Goal: Transaction & Acquisition: Purchase product/service

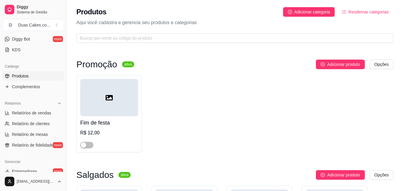
scroll to position [209, 0]
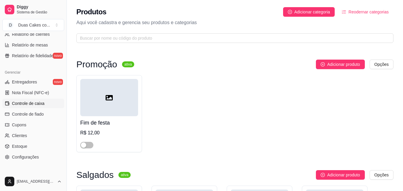
click at [36, 105] on span "Controle de caixa" at bounding box center [28, 104] width 33 height 6
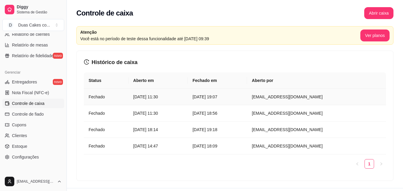
click at [237, 98] on article "[DATE] 19:07" at bounding box center [217, 97] width 50 height 7
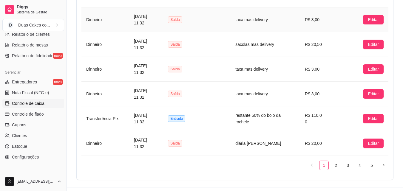
scroll to position [524, 0]
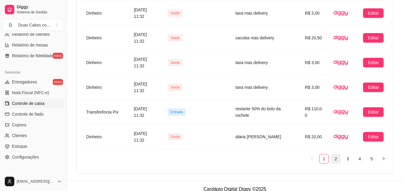
click at [335, 155] on link "2" at bounding box center [335, 159] width 9 height 9
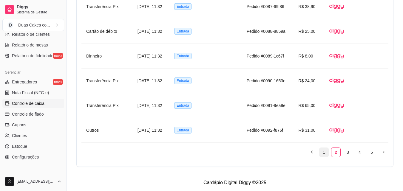
click at [325, 153] on link "1" at bounding box center [323, 152] width 9 height 9
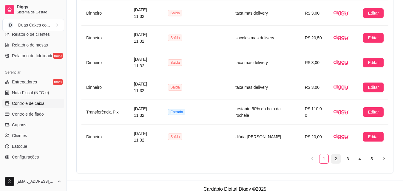
click at [336, 155] on link "2" at bounding box center [335, 159] width 9 height 9
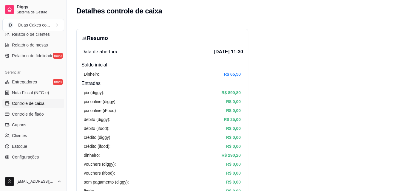
scroll to position [0, 0]
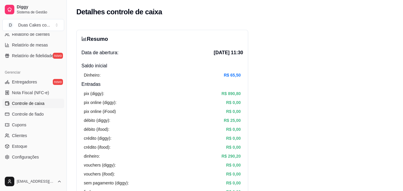
click at [25, 102] on span "Controle de caixa" at bounding box center [28, 104] width 33 height 6
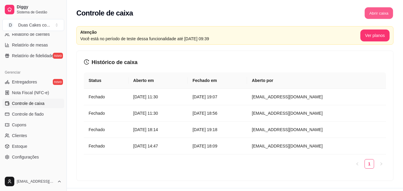
click at [378, 13] on button "Abrir caixa" at bounding box center [379, 13] width 28 height 12
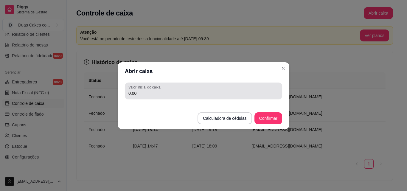
click at [138, 93] on input "0,00" at bounding box center [204, 93] width 150 height 6
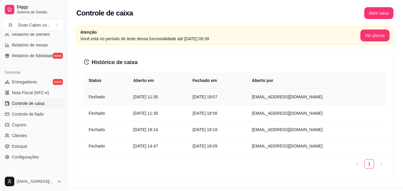
click at [242, 98] on article "[DATE] 19:07" at bounding box center [217, 97] width 50 height 7
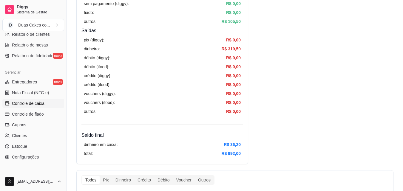
scroll to position [179, 0]
click at [35, 101] on span "Controle de caixa" at bounding box center [28, 104] width 33 height 6
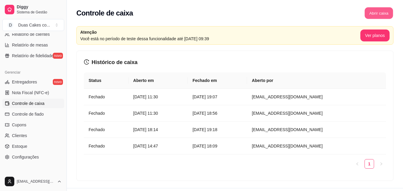
click at [376, 10] on button "Abrir caixa" at bounding box center [379, 13] width 28 height 12
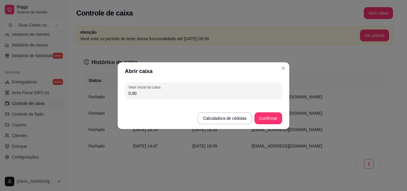
click at [136, 92] on input "0,00" at bounding box center [204, 93] width 150 height 6
type input "36,20"
click at [268, 116] on button "Confirmar" at bounding box center [268, 118] width 27 height 12
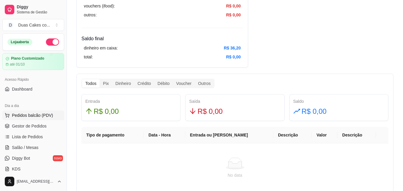
click at [25, 116] on span "Pedidos balcão (PDV)" at bounding box center [32, 115] width 41 height 6
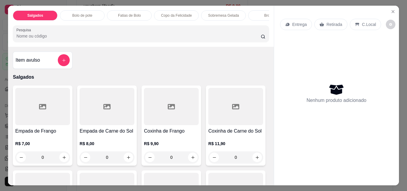
click at [88, 10] on div "Bolo de pote" at bounding box center [82, 15] width 45 height 10
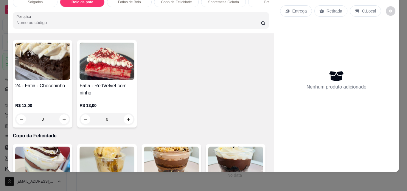
scroll to position [510, 0]
click at [67, 17] on icon "increase-product-quantity" at bounding box center [64, 15] width 4 height 4
type input "1"
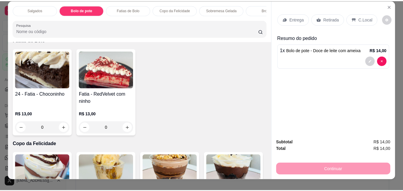
scroll to position [0, 0]
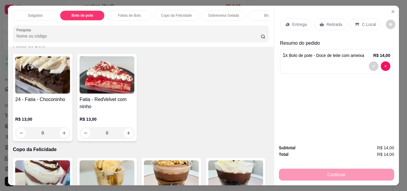
click at [327, 21] on p "Retirada" at bounding box center [335, 24] width 16 height 6
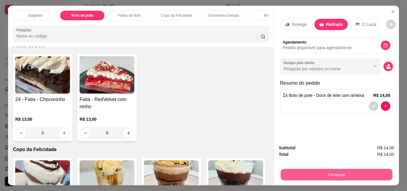
click at [341, 171] on button "Continuar" at bounding box center [337, 175] width 112 height 12
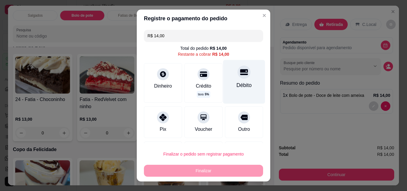
click at [237, 83] on div "Débito" at bounding box center [244, 85] width 15 height 8
type input "R$ 0,00"
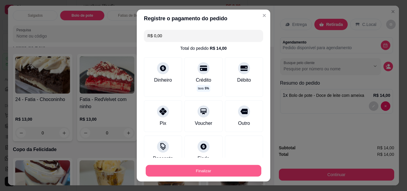
click at [214, 172] on button "Finalizar" at bounding box center [204, 171] width 116 height 12
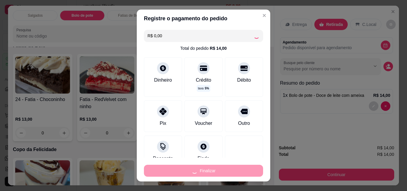
type input "0"
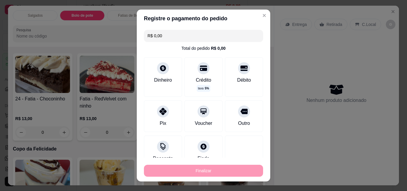
type input "-R$ 14,00"
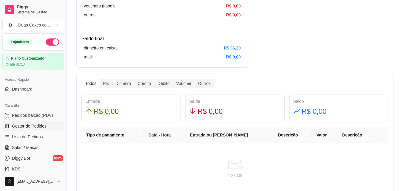
click at [38, 126] on span "Gestor de Pedidos" at bounding box center [29, 126] width 35 height 6
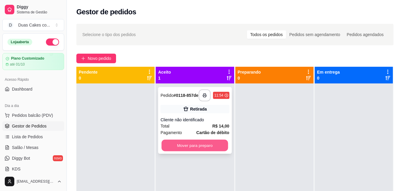
click at [186, 149] on button "Mover para preparo" at bounding box center [195, 146] width 67 height 12
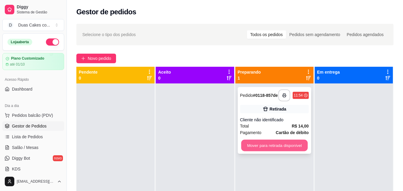
click at [262, 152] on button "Mover para retirada disponível" at bounding box center [274, 146] width 67 height 12
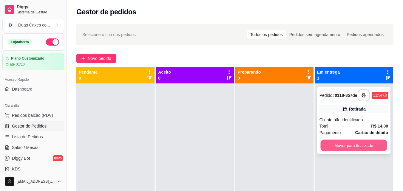
click at [370, 150] on button "Mover para finalizado" at bounding box center [353, 146] width 67 height 12
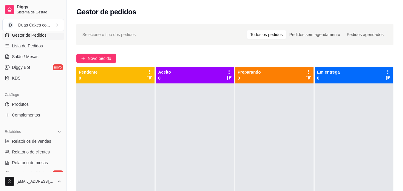
scroll to position [119, 0]
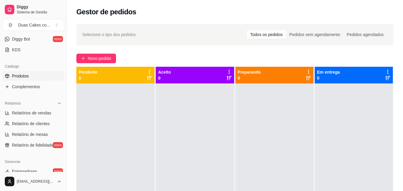
click at [17, 75] on span "Produtos" at bounding box center [20, 76] width 17 height 6
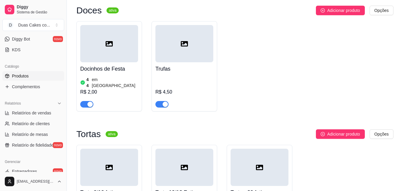
scroll to position [2148, 0]
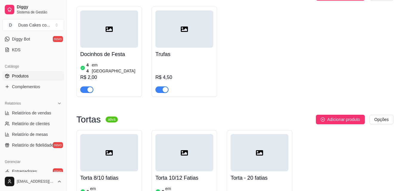
click at [254, 172] on div "Torta - 20 fatias R$ 100,00" at bounding box center [260, 194] width 58 height 45
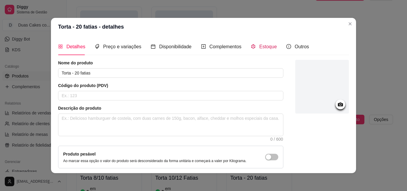
click at [270, 46] on span "Estoque" at bounding box center [269, 46] width 18 height 5
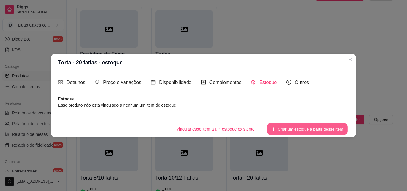
click at [293, 128] on button "Criar um estoque a partir desse item" at bounding box center [307, 129] width 81 height 12
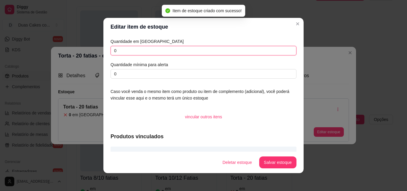
click at [122, 52] on input "0" at bounding box center [204, 51] width 186 height 10
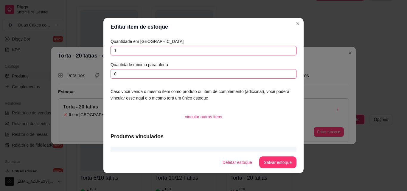
type input "1"
click at [122, 75] on input "0" at bounding box center [204, 74] width 186 height 10
type input "1"
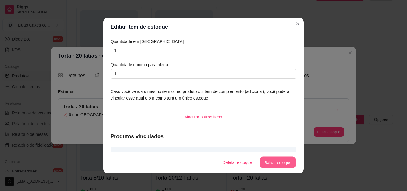
click at [276, 163] on button "Salvar estoque" at bounding box center [278, 163] width 36 height 12
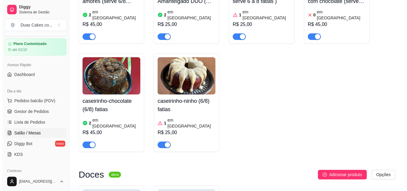
scroll to position [0, 0]
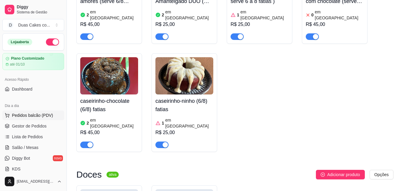
click at [32, 113] on span "Pedidos balcão (PDV)" at bounding box center [32, 115] width 41 height 6
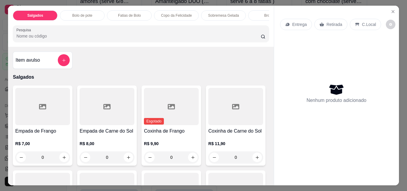
click at [83, 11] on div "Bolo de pote" at bounding box center [82, 15] width 45 height 10
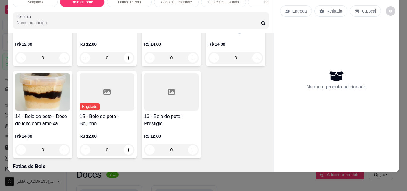
scroll to position [390, 0]
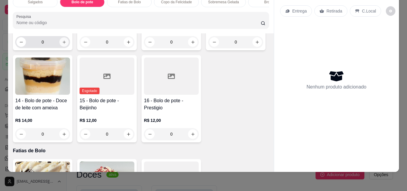
click at [67, 44] on icon "increase-product-quantity" at bounding box center [64, 42] width 4 height 4
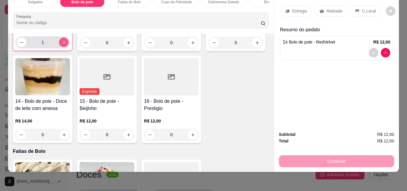
type input "1"
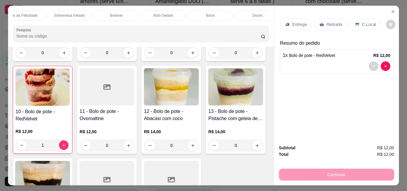
scroll to position [0, 155]
click at [249, 13] on div "Doces" at bounding box center [257, 15] width 45 height 10
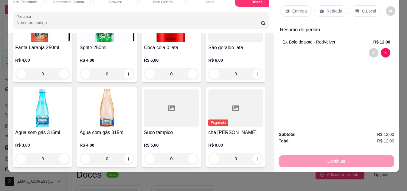
scroll to position [1662, 0]
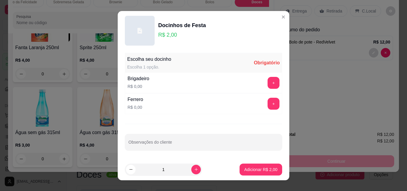
scroll to position [8, 0]
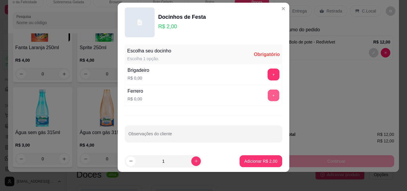
click at [268, 94] on button "+" at bounding box center [274, 95] width 12 height 12
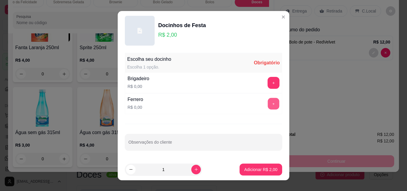
click at [268, 105] on button "+" at bounding box center [274, 104] width 12 height 12
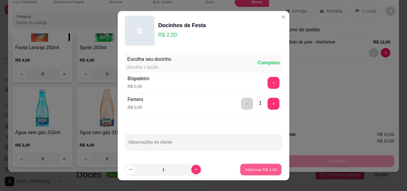
click at [263, 167] on p "Adicionar R$ 2,00" at bounding box center [261, 170] width 32 height 6
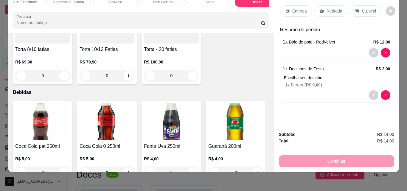
scroll to position [0, 0]
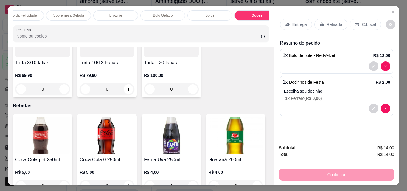
click at [117, 13] on p "Brownie" at bounding box center [115, 15] width 13 height 5
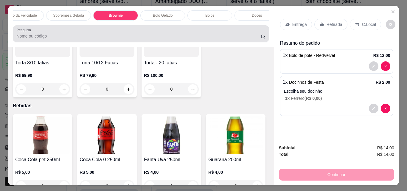
scroll to position [16, 0]
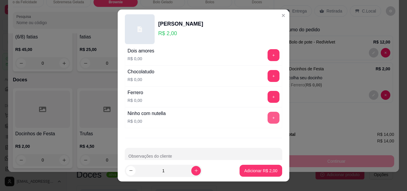
scroll to position [30, 0]
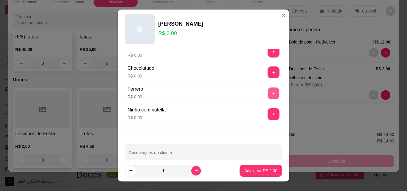
click at [268, 95] on button "+" at bounding box center [274, 94] width 12 height 12
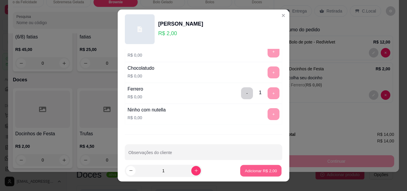
click at [252, 170] on p "Adicionar R$ 2,00" at bounding box center [261, 171] width 32 height 6
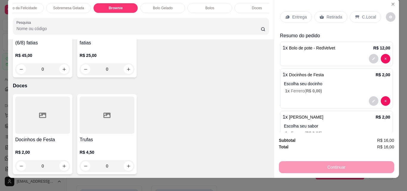
scroll to position [0, 0]
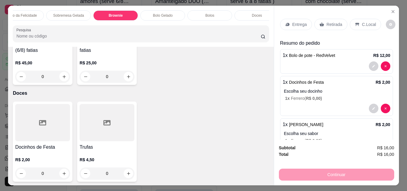
click at [332, 21] on p "Retirada" at bounding box center [335, 24] width 16 height 6
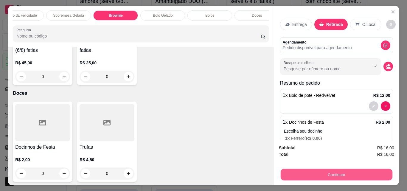
click at [333, 172] on button "Continuar" at bounding box center [337, 175] width 112 height 12
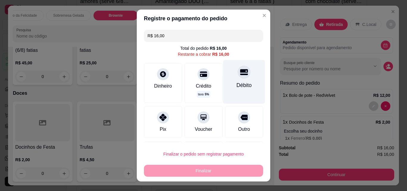
click at [239, 79] on div "Débito" at bounding box center [244, 82] width 42 height 44
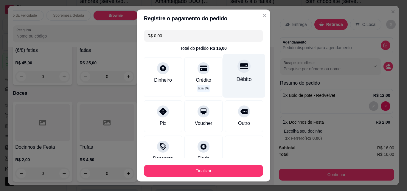
type input "R$ 0,00"
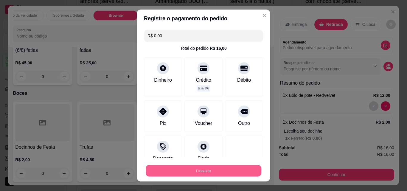
click at [205, 172] on button "Finalizar" at bounding box center [204, 171] width 116 height 12
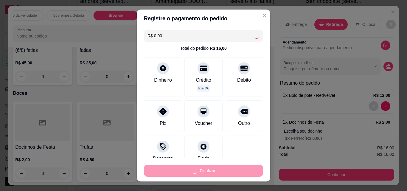
type input "0"
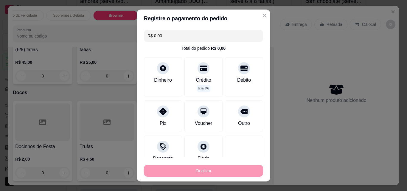
type input "-R$ 16,00"
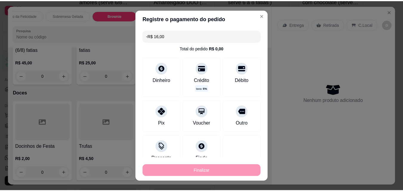
scroll to position [1242, 0]
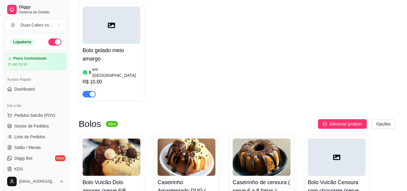
scroll to position [1760, 0]
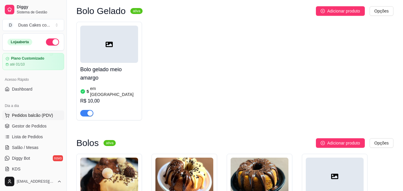
click at [35, 117] on span "Pedidos balcão (PDV)" at bounding box center [32, 115] width 41 height 6
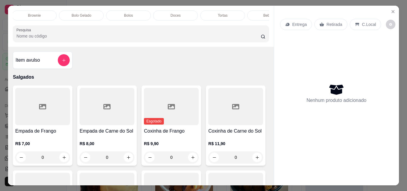
scroll to position [0, 260]
click at [197, 10] on div "Tortas" at bounding box center [199, 15] width 45 height 10
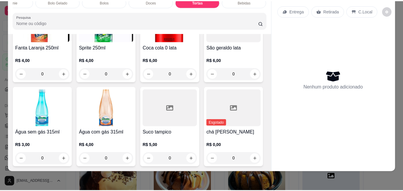
scroll to position [1759, 0]
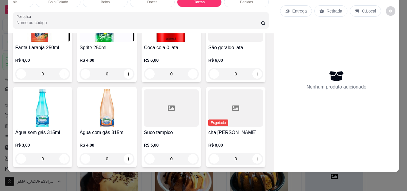
type input "1"
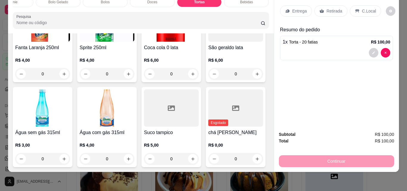
click at [327, 8] on p "Retirada" at bounding box center [335, 11] width 16 height 6
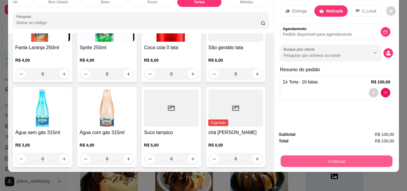
click at [342, 157] on button "Continuar" at bounding box center [337, 161] width 112 height 12
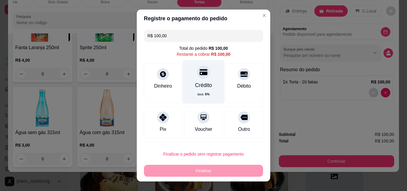
click at [199, 83] on div "Crédito" at bounding box center [203, 85] width 17 height 8
type input "R$ 0,00"
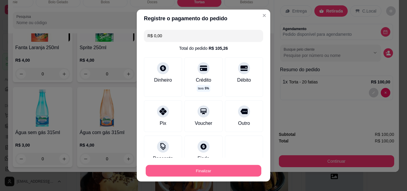
click at [214, 173] on button "Finalizar" at bounding box center [204, 171] width 116 height 12
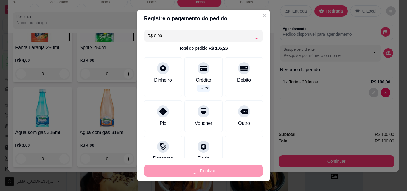
type input "0"
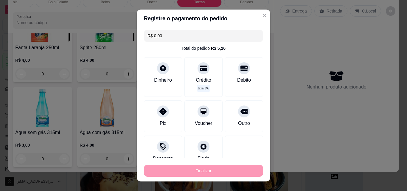
type input "-R$ 100,00"
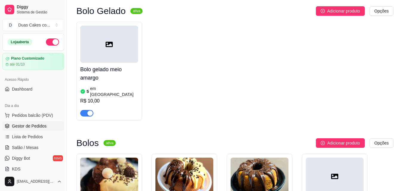
click at [33, 126] on span "Gestor de Pedidos" at bounding box center [29, 126] width 35 height 6
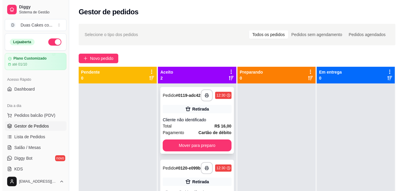
scroll to position [17, 0]
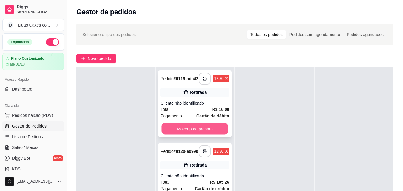
click at [204, 126] on button "Mover para preparo" at bounding box center [195, 129] width 67 height 12
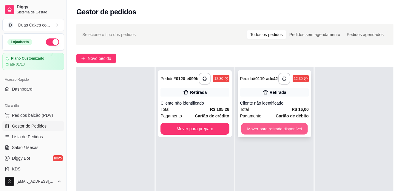
click at [273, 128] on button "Mover para retirada disponível" at bounding box center [274, 129] width 67 height 12
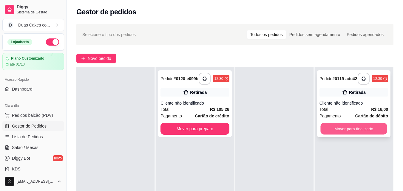
click at [348, 129] on button "Mover para finalizado" at bounding box center [353, 129] width 67 height 12
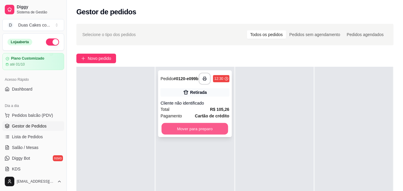
click at [199, 135] on button "Mover para preparo" at bounding box center [195, 129] width 67 height 12
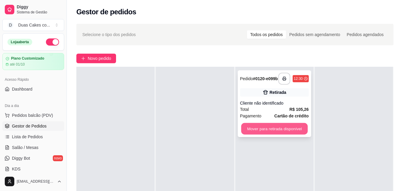
click at [287, 130] on button "Mover para retirada disponível" at bounding box center [274, 129] width 67 height 12
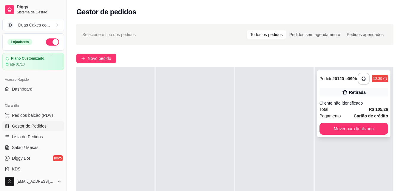
click at [356, 106] on div "Cliente não identificado" at bounding box center [353, 103] width 69 height 6
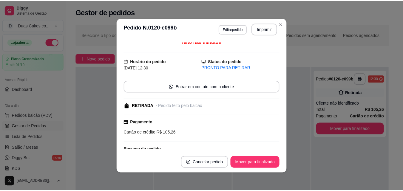
scroll to position [0, 0]
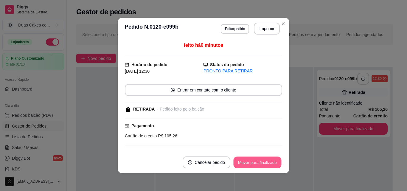
click at [242, 161] on button "Mover para finalizado" at bounding box center [258, 163] width 48 height 12
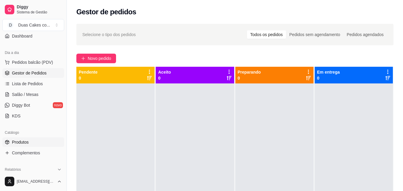
scroll to position [60, 0]
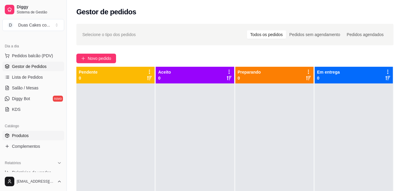
click at [27, 133] on span "Produtos" at bounding box center [20, 136] width 17 height 6
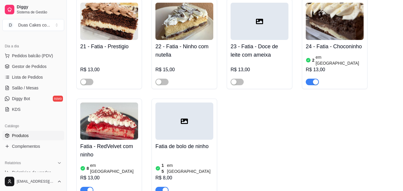
scroll to position [1014, 0]
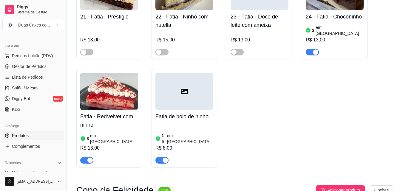
click at [180, 112] on h4 "Fatia de bolo de ninho" at bounding box center [184, 116] width 58 height 8
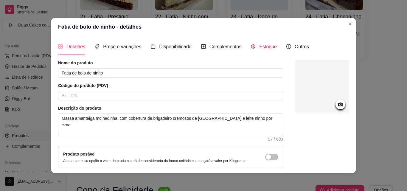
click at [254, 45] on div "Estoque" at bounding box center [264, 46] width 26 height 7
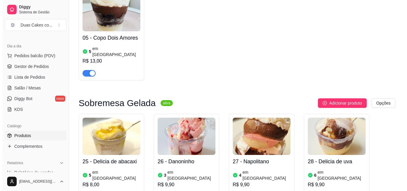
scroll to position [1342, 0]
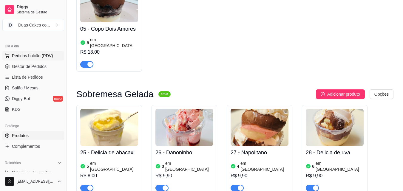
click at [18, 54] on span "Pedidos balcão (PDV)" at bounding box center [32, 56] width 41 height 6
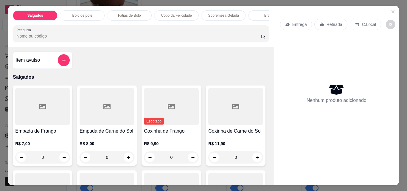
click at [137, 13] on p "Fatias de Bolo" at bounding box center [129, 15] width 23 height 5
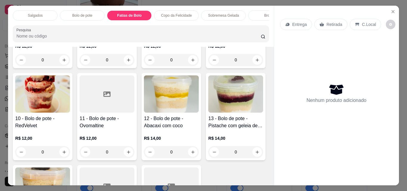
click at [126, 10] on div "Fatias de Bolo" at bounding box center [129, 15] width 45 height 10
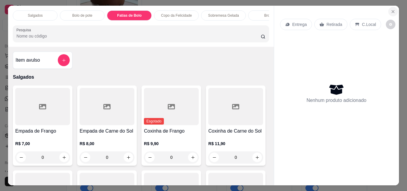
click at [391, 10] on icon "Close" at bounding box center [393, 11] width 5 height 5
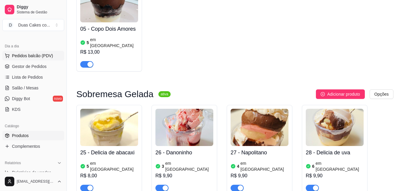
click at [25, 54] on span "Pedidos balcão (PDV)" at bounding box center [32, 56] width 41 height 6
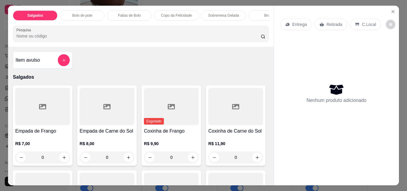
click at [122, 13] on p "Fatias de Bolo" at bounding box center [129, 15] width 23 height 5
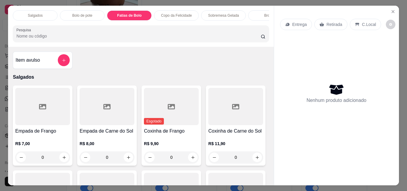
click at [119, 13] on p "Fatias de Bolo" at bounding box center [129, 15] width 24 height 5
click at [132, 13] on p "Fatias de Bolo" at bounding box center [129, 15] width 24 height 5
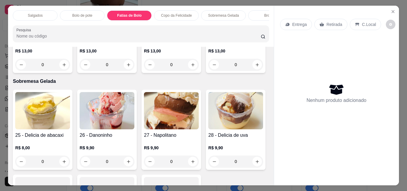
scroll to position [16, 0]
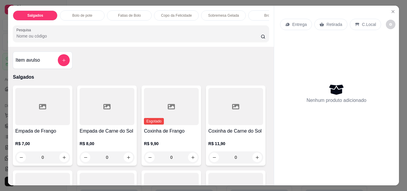
click at [128, 13] on p "Fatias de Bolo" at bounding box center [129, 15] width 23 height 5
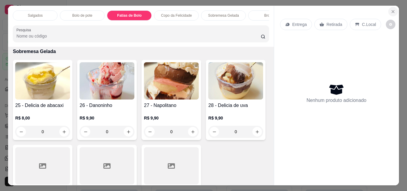
click at [392, 10] on icon "Close" at bounding box center [393, 11] width 2 height 2
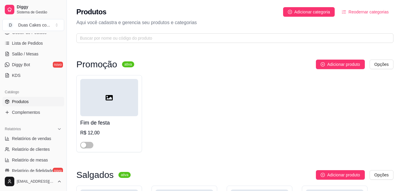
scroll to position [89, 0]
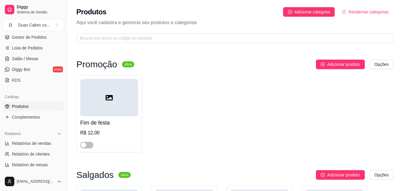
click at [25, 103] on link "Produtos" at bounding box center [33, 107] width 62 height 10
click at [27, 105] on span "Produtos" at bounding box center [20, 107] width 17 height 6
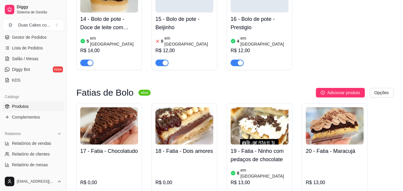
scroll to position [776, 0]
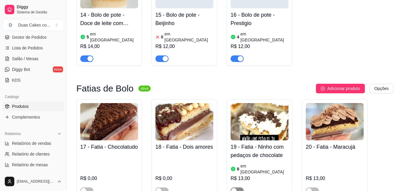
click at [231, 188] on span "button" at bounding box center [237, 191] width 13 height 7
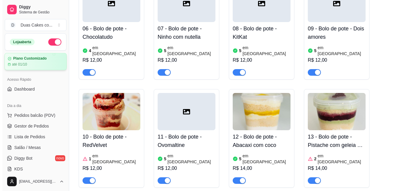
scroll to position [537, 0]
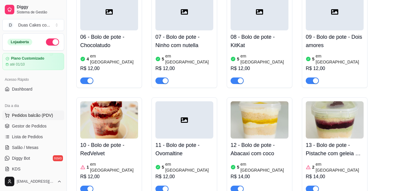
click at [28, 115] on span "Pedidos balcão (PDV)" at bounding box center [32, 115] width 41 height 6
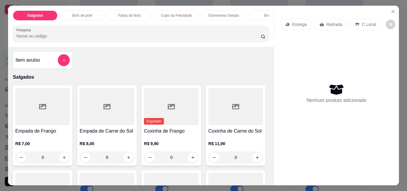
click at [126, 10] on div "Fatias de Bolo" at bounding box center [129, 15] width 45 height 10
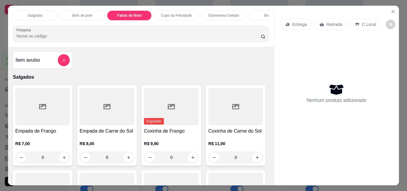
scroll to position [16, 0]
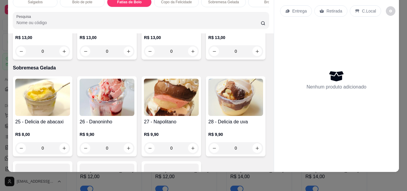
type input "1"
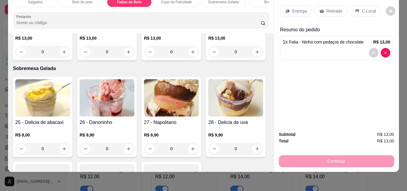
type input "1"
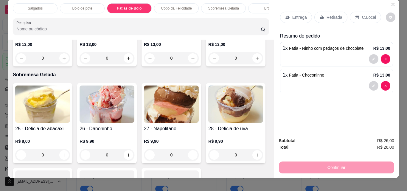
scroll to position [0, 0]
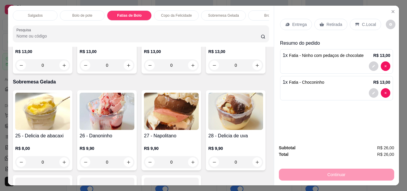
click at [72, 13] on p "Bolo de pote" at bounding box center [82, 15] width 20 height 5
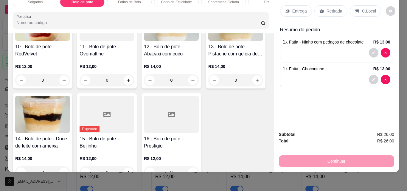
scroll to position [361, 0]
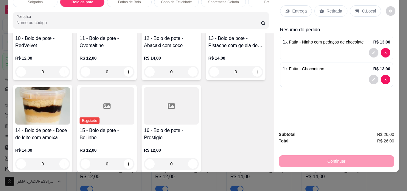
type input "1"
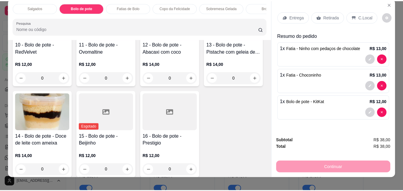
scroll to position [0, 0]
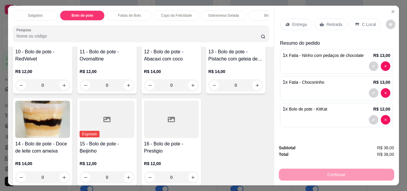
click at [333, 23] on p "Retirada" at bounding box center [335, 24] width 16 height 6
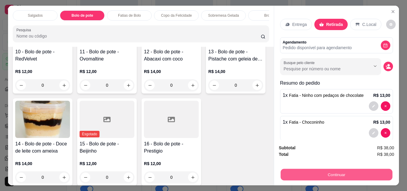
click at [347, 172] on button "Continuar" at bounding box center [337, 175] width 112 height 12
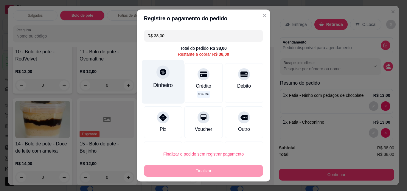
click at [158, 79] on div "Dinheiro" at bounding box center [163, 82] width 42 height 44
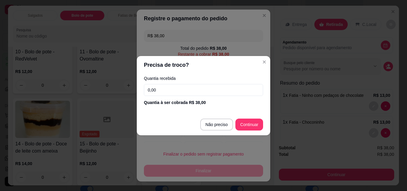
click at [158, 91] on input "0,00" at bounding box center [203, 90] width 119 height 12
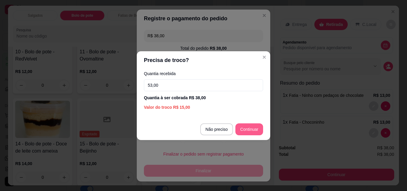
type input "53,00"
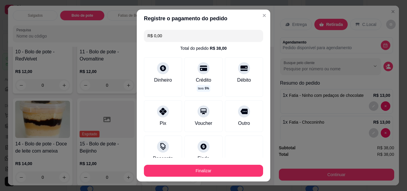
type input "R$ 0,00"
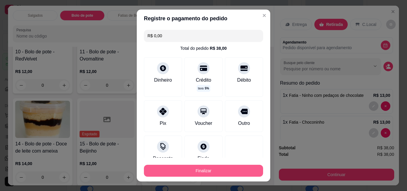
click at [197, 171] on button "Finalizar" at bounding box center [203, 171] width 119 height 12
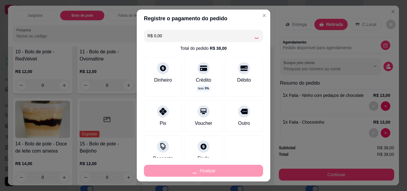
type input "0"
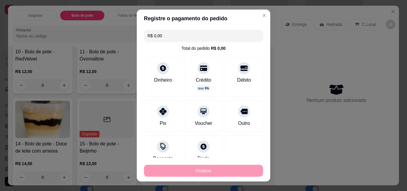
type input "-R$ 38,00"
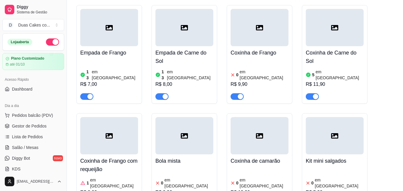
scroll to position [179, 0]
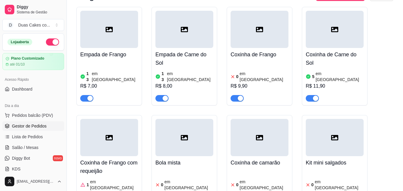
click at [31, 126] on span "Gestor de Pedidos" at bounding box center [29, 126] width 35 height 6
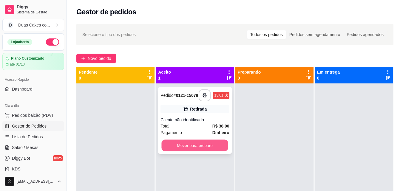
click at [197, 149] on button "Mover para preparo" at bounding box center [195, 146] width 67 height 12
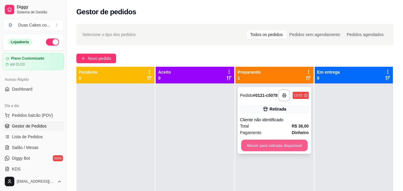
click at [277, 145] on button "Mover para retirada disponível" at bounding box center [274, 146] width 67 height 12
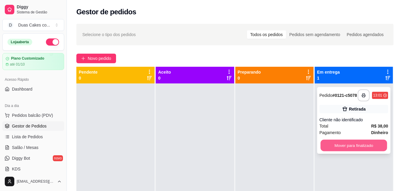
click at [354, 147] on button "Mover para finalizado" at bounding box center [353, 146] width 67 height 12
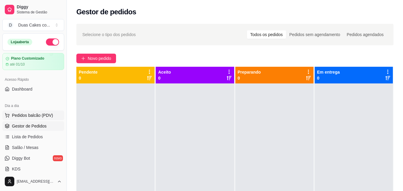
click at [37, 115] on span "Pedidos balcão (PDV)" at bounding box center [32, 115] width 41 height 6
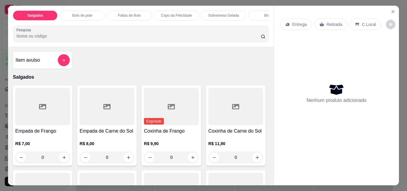
click at [172, 10] on div "Copo da Felicidade" at bounding box center [176, 15] width 45 height 10
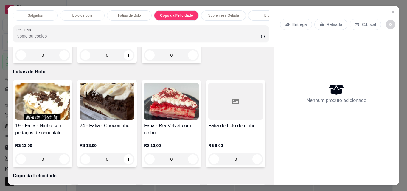
click at [220, 10] on div "Sobremesa Gelada" at bounding box center [223, 15] width 45 height 10
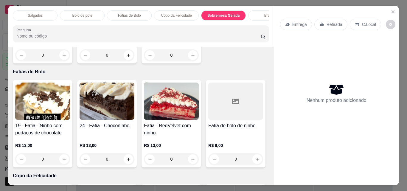
scroll to position [16, 0]
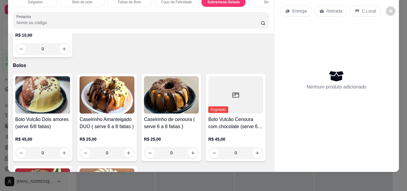
type input "1"
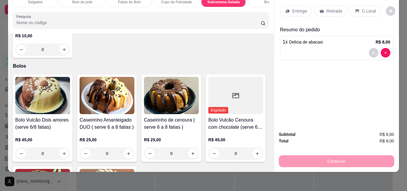
type input "1"
type input "2"
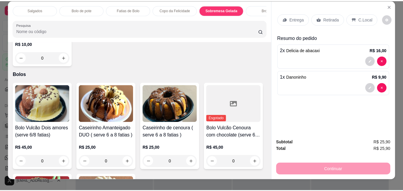
scroll to position [0, 0]
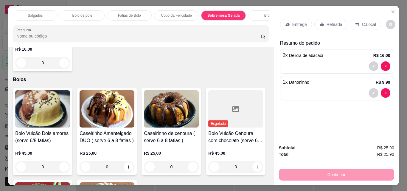
click at [328, 21] on p "Retirada" at bounding box center [335, 24] width 16 height 6
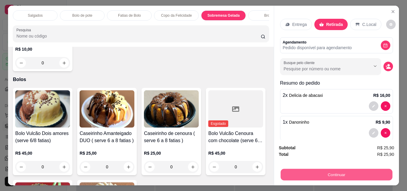
click at [344, 173] on button "Continuar" at bounding box center [337, 175] width 112 height 12
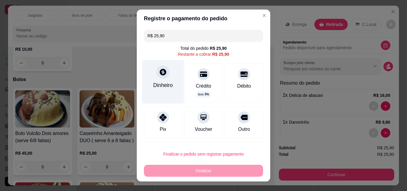
click at [159, 79] on div at bounding box center [163, 72] width 13 height 13
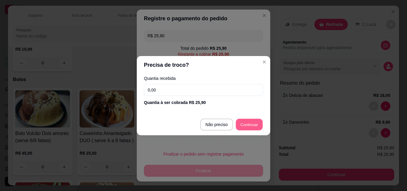
type input "R$ 0,00"
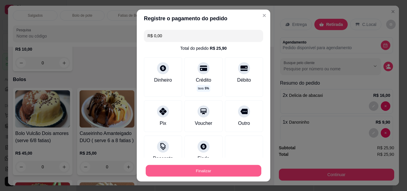
click at [198, 173] on button "Finalizar" at bounding box center [204, 171] width 116 height 12
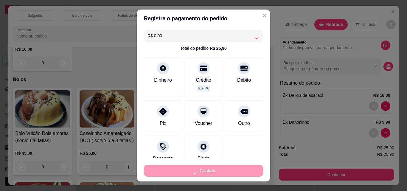
type input "0"
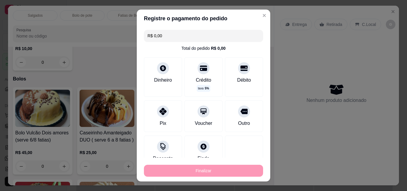
type input "-R$ 25,90"
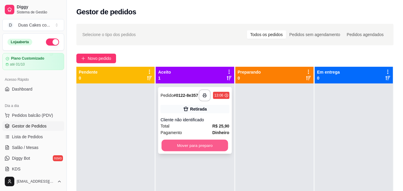
click at [194, 151] on button "Mover para preparo" at bounding box center [195, 146] width 67 height 12
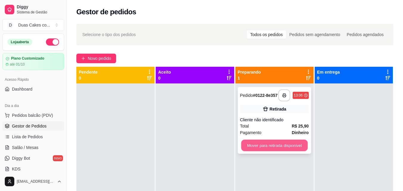
click at [269, 150] on button "Mover para retirada disponível" at bounding box center [274, 146] width 67 height 12
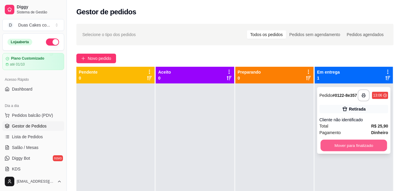
click at [357, 149] on button "Mover para finalizado" at bounding box center [353, 146] width 67 height 12
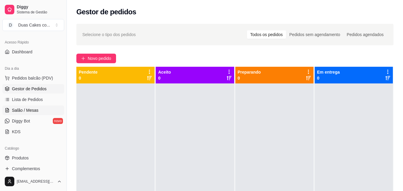
scroll to position [60, 0]
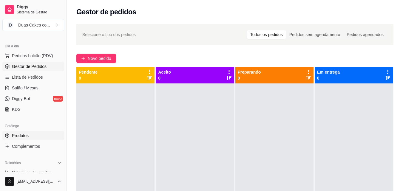
click at [14, 136] on span "Produtos" at bounding box center [20, 136] width 17 height 6
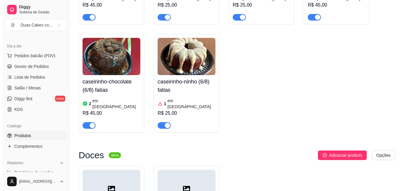
scroll to position [1999, 0]
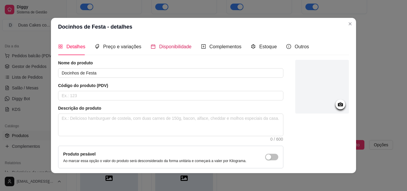
click at [174, 46] on span "Disponibilidade" at bounding box center [175, 46] width 33 height 5
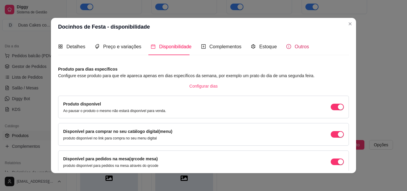
click at [295, 47] on span "Outros" at bounding box center [302, 46] width 14 height 5
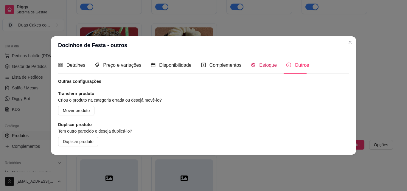
click at [265, 65] on span "Estoque" at bounding box center [269, 65] width 18 height 5
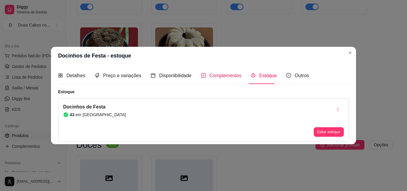
click at [225, 75] on span "Complementos" at bounding box center [226, 75] width 32 height 5
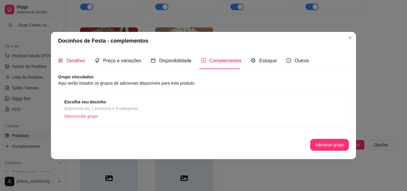
click at [76, 61] on span "Detalhes" at bounding box center [76, 60] width 19 height 5
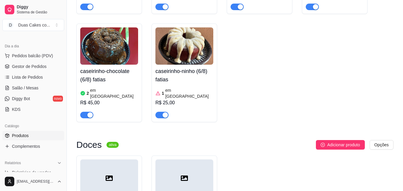
click at [103, 160] on div at bounding box center [109, 178] width 58 height 37
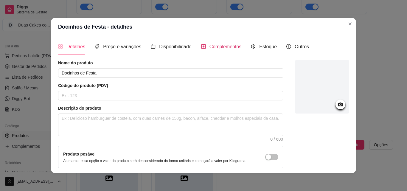
click at [219, 44] on span "Complementos" at bounding box center [226, 46] width 32 height 5
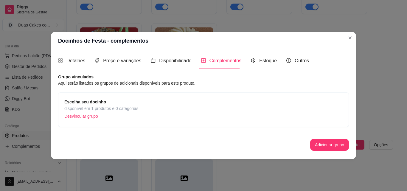
click at [68, 83] on article "Aqui serão listados os grupos de adicionais disponíveis para este produto." at bounding box center [203, 83] width 291 height 7
click at [69, 80] on article "Aqui serão listados os grupos de adicionais disponíveis para este produto." at bounding box center [203, 83] width 291 height 7
click at [91, 106] on span "disponível em 1 produtos e 0 categorias" at bounding box center [101, 108] width 74 height 7
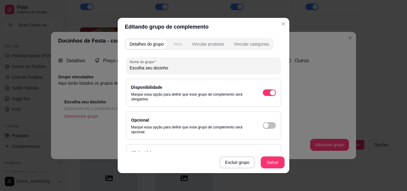
click at [176, 40] on button "Itens" at bounding box center [178, 44] width 16 height 10
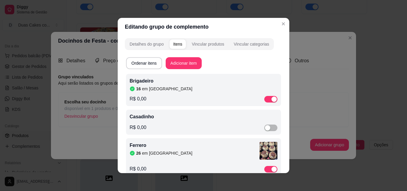
click at [152, 88] on article "em [GEOGRAPHIC_DATA]" at bounding box center [167, 89] width 50 height 6
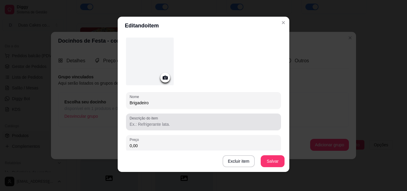
scroll to position [0, 0]
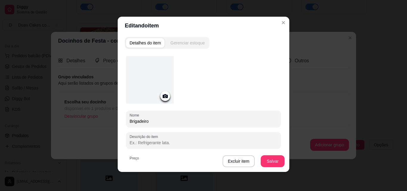
click at [183, 41] on div "Gerenciar estoque" at bounding box center [188, 43] width 34 height 6
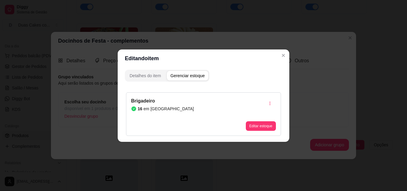
click at [144, 106] on article "em [GEOGRAPHIC_DATA]" at bounding box center [169, 109] width 50 height 6
click at [159, 106] on article "em [GEOGRAPHIC_DATA]" at bounding box center [169, 109] width 50 height 6
click at [262, 123] on button "Editar estoque" at bounding box center [260, 125] width 29 height 9
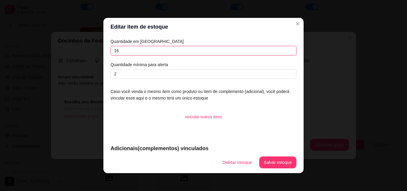
click at [118, 52] on input "16" at bounding box center [204, 51] width 186 height 10
type input "14"
click at [267, 163] on button "Salvar estoque" at bounding box center [278, 163] width 36 height 12
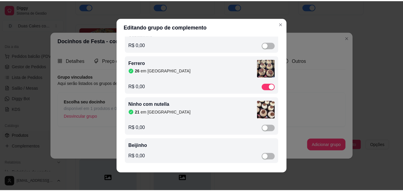
scroll to position [84, 0]
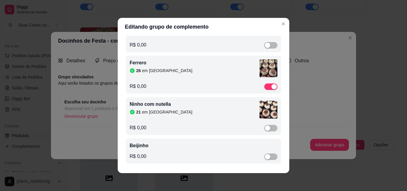
click at [168, 108] on div "Ninho com nutella 21 em estoque" at bounding box center [195, 108] width 130 height 14
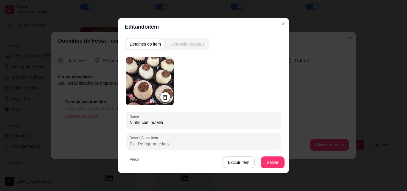
click at [184, 45] on div "Gerenciar estoque" at bounding box center [188, 44] width 34 height 6
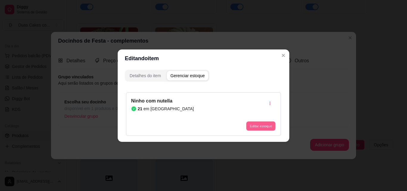
click at [266, 125] on button "Editar estoque" at bounding box center [260, 125] width 29 height 9
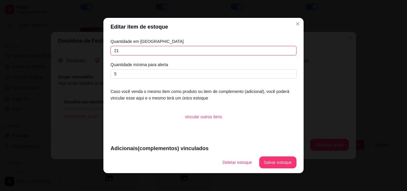
click at [118, 49] on input "21" at bounding box center [204, 51] width 186 height 10
type input "2"
click at [280, 159] on button "Salvar estoque" at bounding box center [278, 163] width 36 height 12
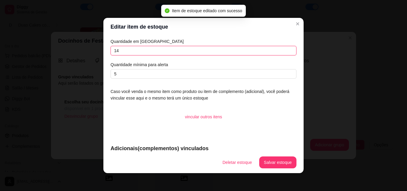
click at [122, 52] on input "14" at bounding box center [204, 51] width 186 height 10
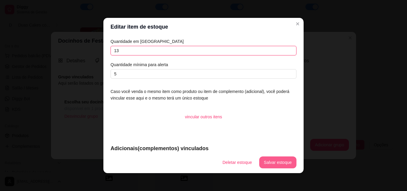
type input "13"
click at [273, 161] on button "Salvar estoque" at bounding box center [278, 163] width 36 height 12
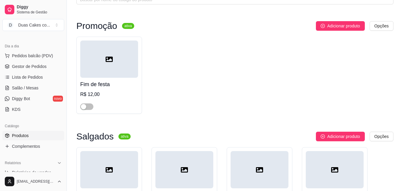
scroll to position [0, 0]
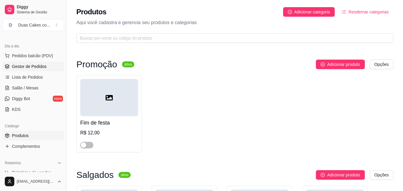
click at [34, 67] on span "Gestor de Pedidos" at bounding box center [29, 67] width 35 height 6
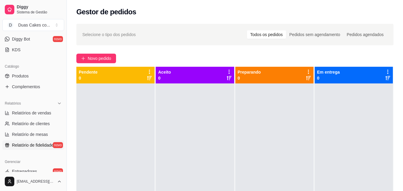
scroll to position [149, 0]
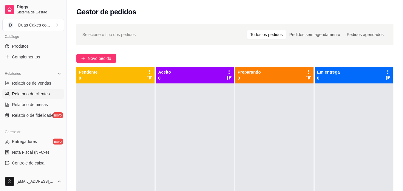
click at [25, 94] on span "Relatório de clientes" at bounding box center [31, 94] width 38 height 6
select select "30"
select select "HIGHEST_TOTAL_SPENT_WITH_ORDERS"
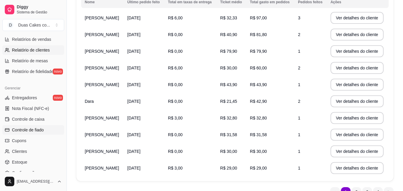
scroll to position [209, 0]
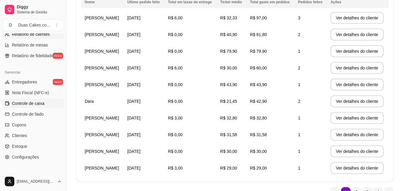
click at [31, 102] on span "Controle de caixa" at bounding box center [28, 104] width 33 height 6
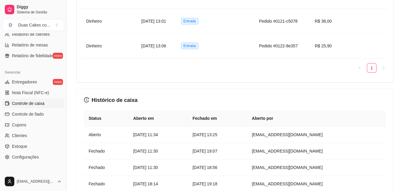
scroll to position [537, 0]
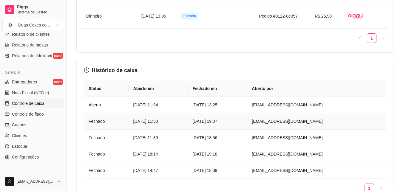
click at [163, 123] on article "[DATE] 11:30" at bounding box center [158, 121] width 50 height 7
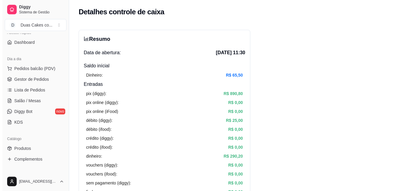
scroll to position [30, 0]
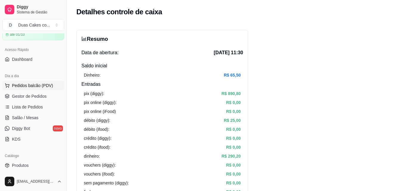
click at [20, 85] on span "Pedidos balcão (PDV)" at bounding box center [32, 86] width 41 height 6
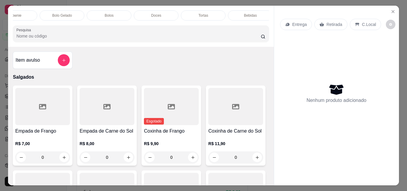
scroll to position [0, 260]
click at [248, 13] on p "Bebidas" at bounding box center [246, 15] width 13 height 5
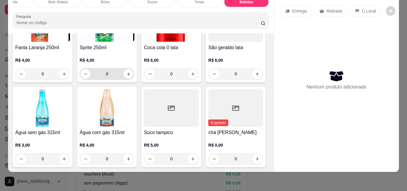
scroll to position [2120, 0]
click at [67, 157] on icon "increase-product-quantity" at bounding box center [64, 159] width 4 height 4
type input "1"
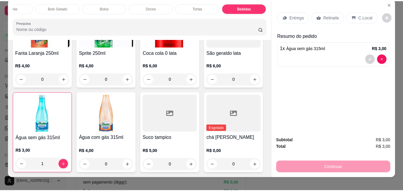
scroll to position [0, 0]
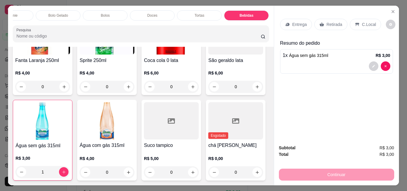
click at [331, 19] on div "Retirada" at bounding box center [331, 24] width 33 height 11
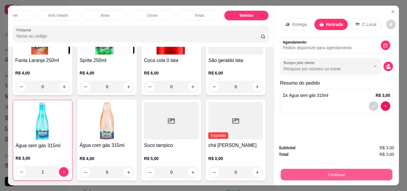
click at [333, 174] on button "Continuar" at bounding box center [337, 175] width 112 height 12
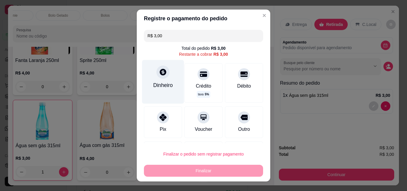
click at [160, 75] on icon at bounding box center [163, 72] width 7 height 7
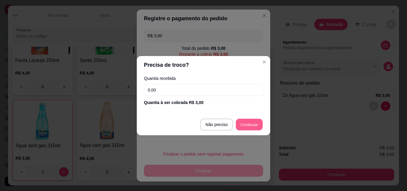
type input "R$ 0,00"
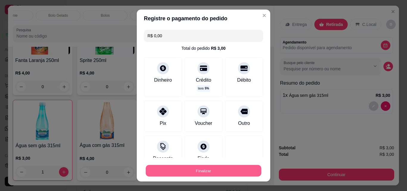
click at [208, 173] on button "Finalizar" at bounding box center [204, 171] width 116 height 12
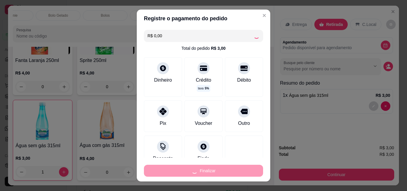
type input "0"
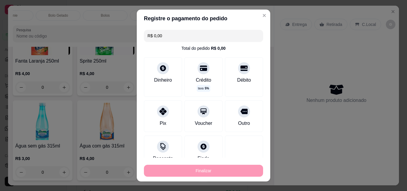
type input "-R$ 3,00"
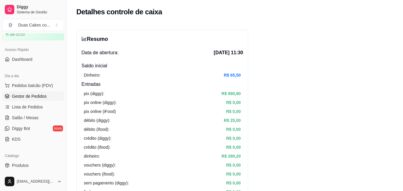
click at [25, 96] on span "Gestor de Pedidos" at bounding box center [29, 96] width 35 height 6
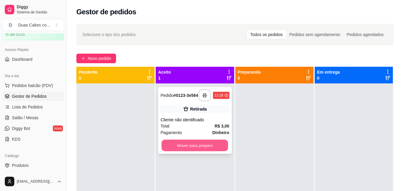
click at [203, 148] on button "Mover para preparo" at bounding box center [195, 146] width 67 height 12
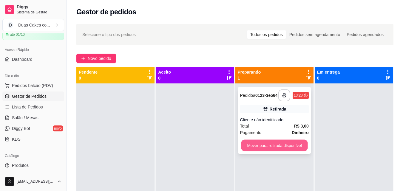
click at [279, 149] on button "Mover para retirada disponível" at bounding box center [274, 146] width 67 height 12
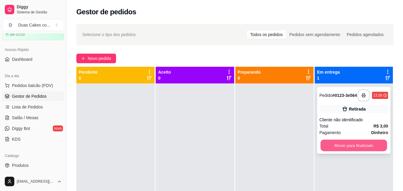
click at [368, 143] on button "Mover para finalizado" at bounding box center [353, 146] width 67 height 12
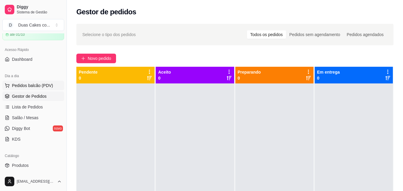
click at [31, 83] on span "Pedidos balcão (PDV)" at bounding box center [32, 86] width 41 height 6
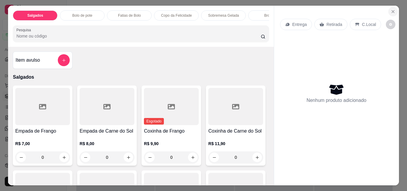
click at [391, 9] on icon "Close" at bounding box center [393, 11] width 5 height 5
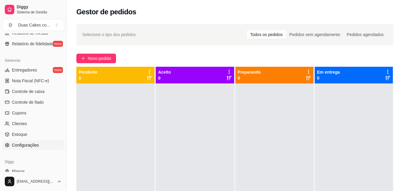
scroll to position [238, 0]
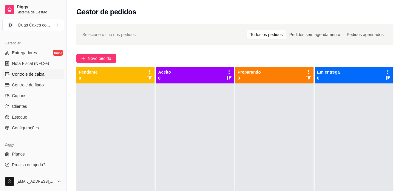
click at [29, 72] on span "Controle de caixa" at bounding box center [28, 74] width 33 height 6
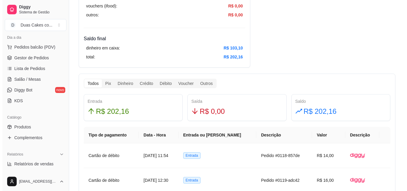
scroll to position [59, 0]
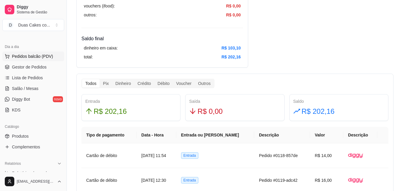
click at [32, 57] on span "Pedidos balcão (PDV)" at bounding box center [32, 56] width 41 height 6
